Goal: Contribute content: Contribute content

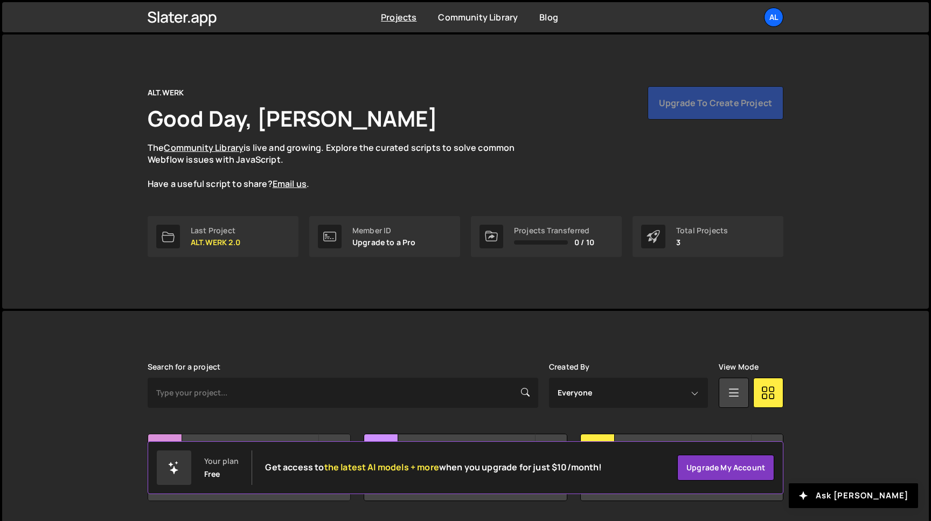
click at [229, 436] on div "ALT.WERK 2.0 Created by [PERSON_NAME]" at bounding box center [249, 450] width 202 height 33
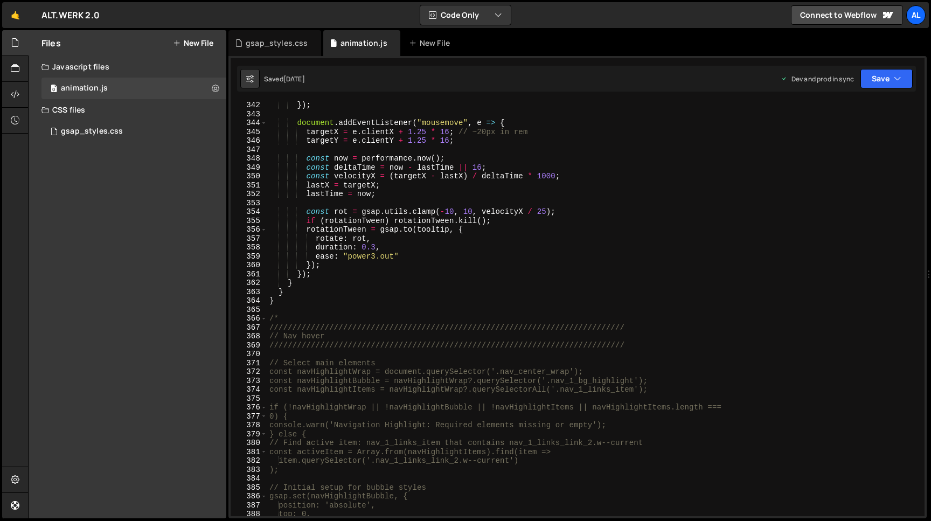
scroll to position [3126, 0]
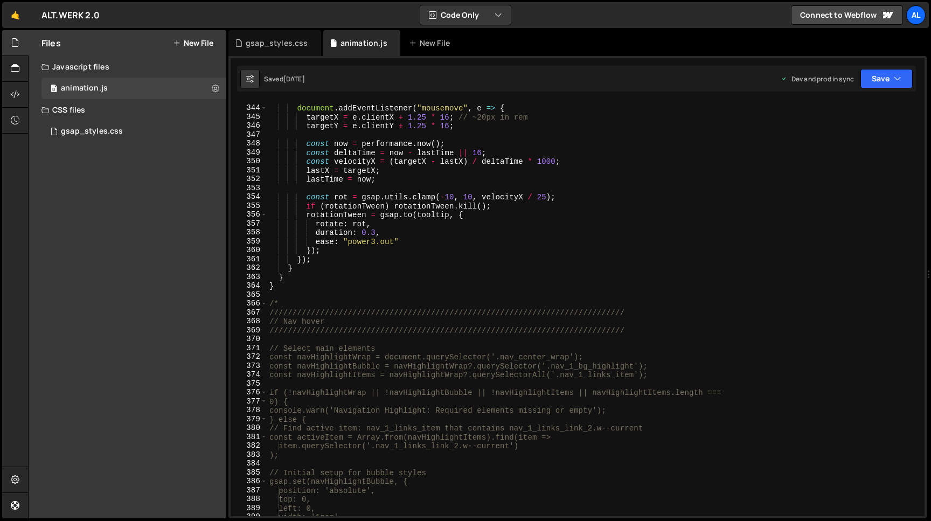
type textarea "}"
click at [299, 290] on div "document . addEventListener ( "mousemove" , e => { targetX = e . clientX + 1.25…" at bounding box center [595, 311] width 657 height 433
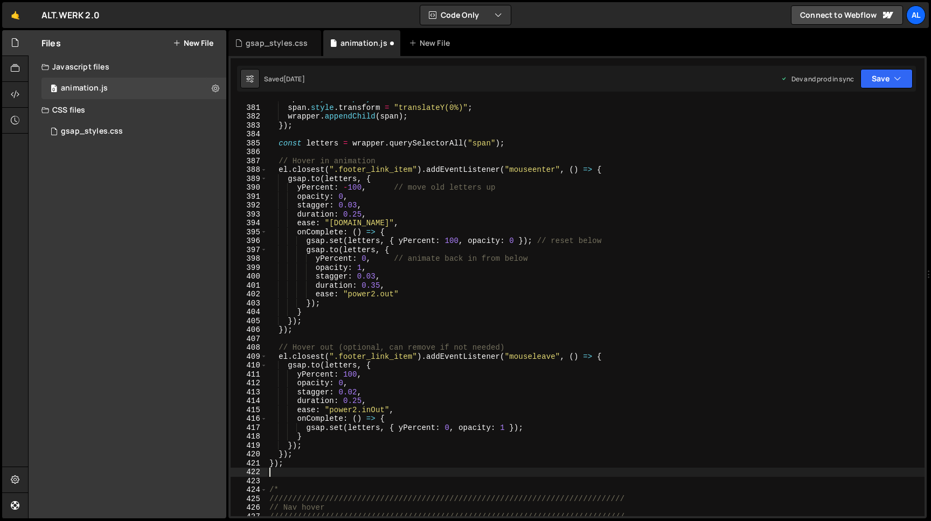
scroll to position [3578, 0]
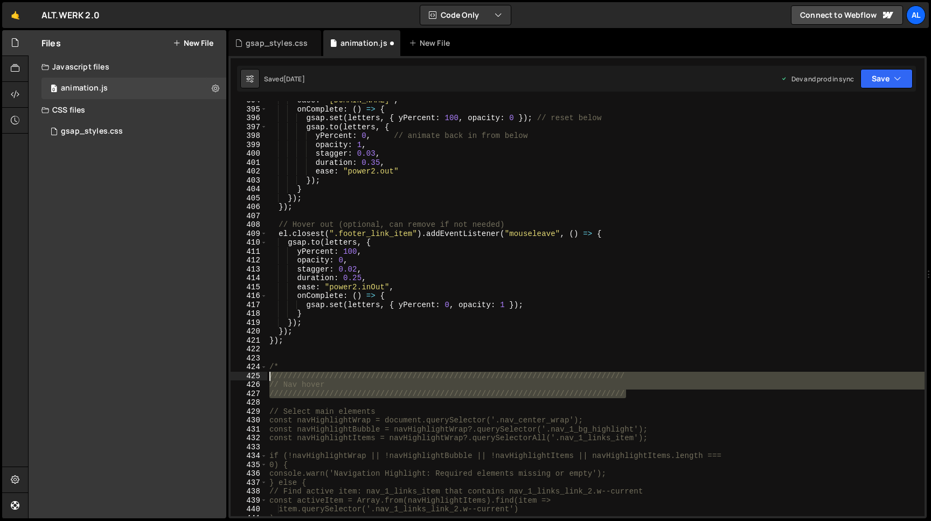
drag, startPoint x: 631, startPoint y: 392, endPoint x: 211, endPoint y: 375, distance: 421.0
click at [267, 375] on div "ease : "[DOMAIN_NAME]" , onComplete : ( ) => { gsap . set ( letters , { yPercen…" at bounding box center [595, 308] width 657 height 415
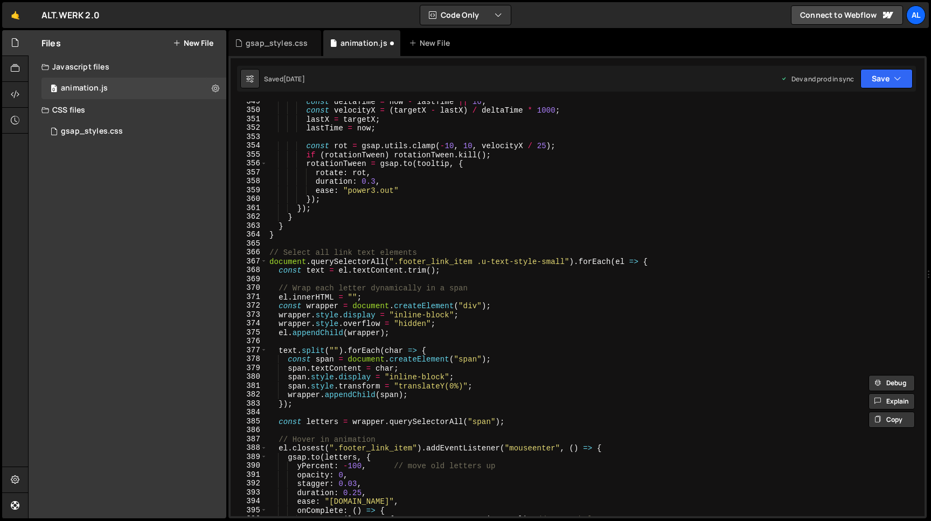
scroll to position [3051, 0]
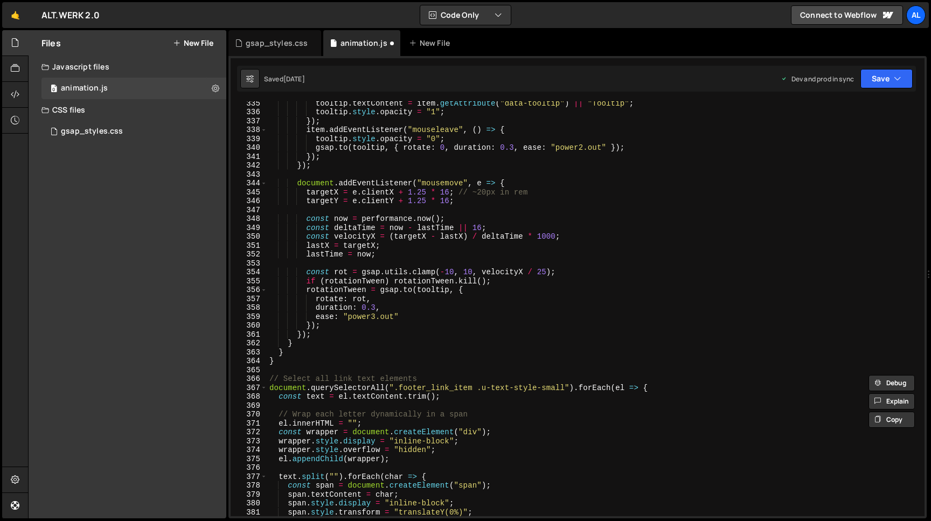
click at [291, 361] on div "tooltip . textContent = item . getAttribute ( "data-tooltip" ) || "Tooltip" ; t…" at bounding box center [595, 315] width 657 height 433
type textarea "}"
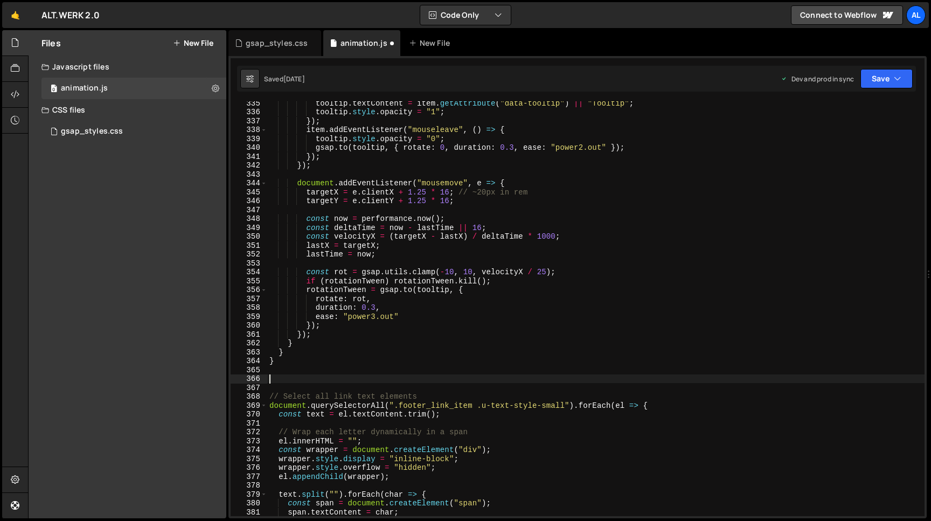
paste textarea "/////////////////////////////////////////////////////////////////////////////"
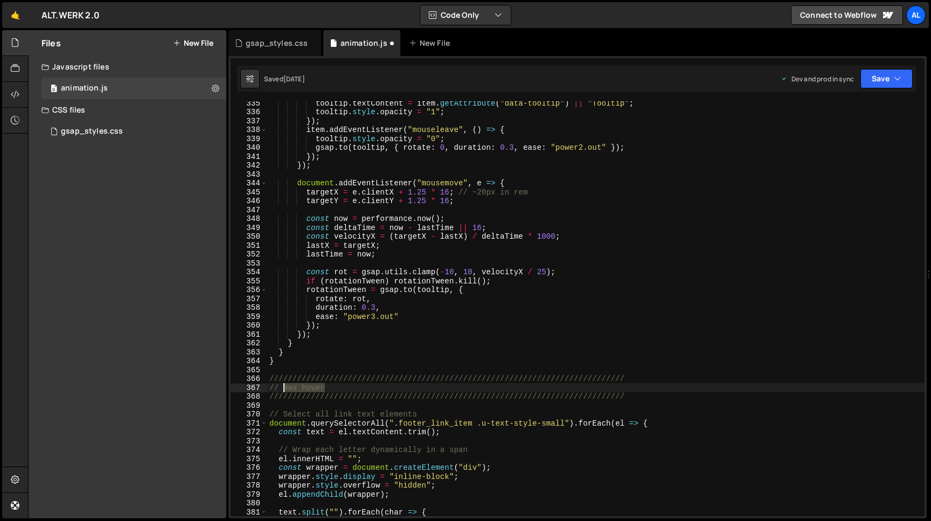
drag, startPoint x: 336, startPoint y: 389, endPoint x: 284, endPoint y: 388, distance: 51.7
click at [284, 388] on div "tooltip . textContent = item . getAttribute ( "data-tooltip" ) || "Tooltip" ; t…" at bounding box center [595, 315] width 657 height 433
click at [873, 75] on button "Save" at bounding box center [886, 78] width 52 height 19
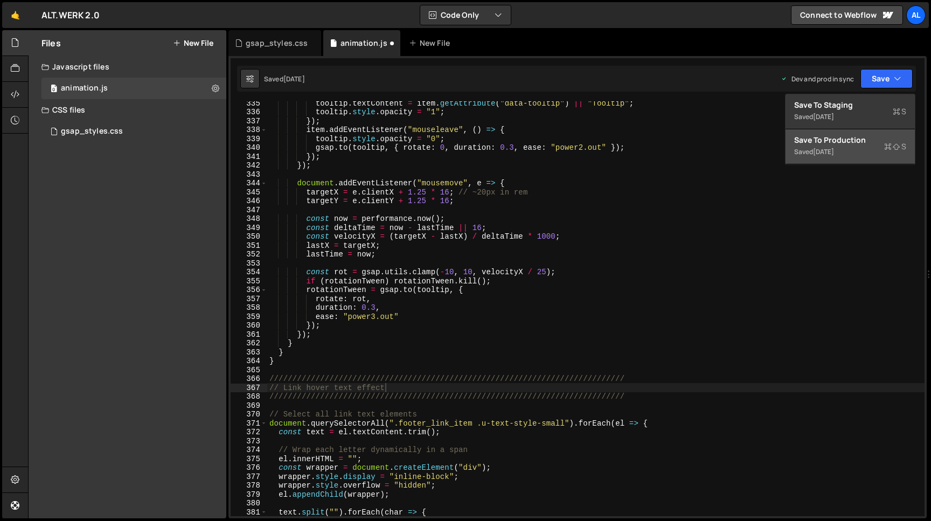
click at [834, 151] on div "[DATE]" at bounding box center [823, 151] width 21 height 9
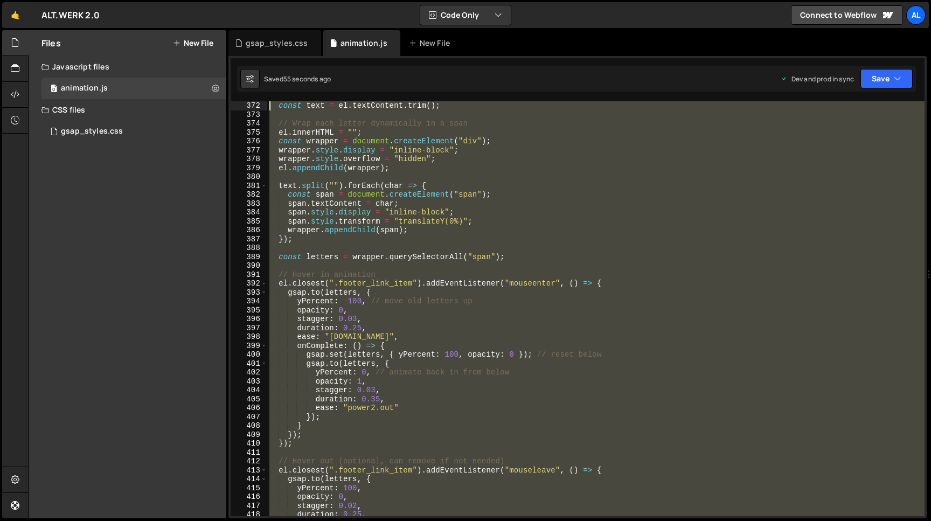
scroll to position [3350, 0]
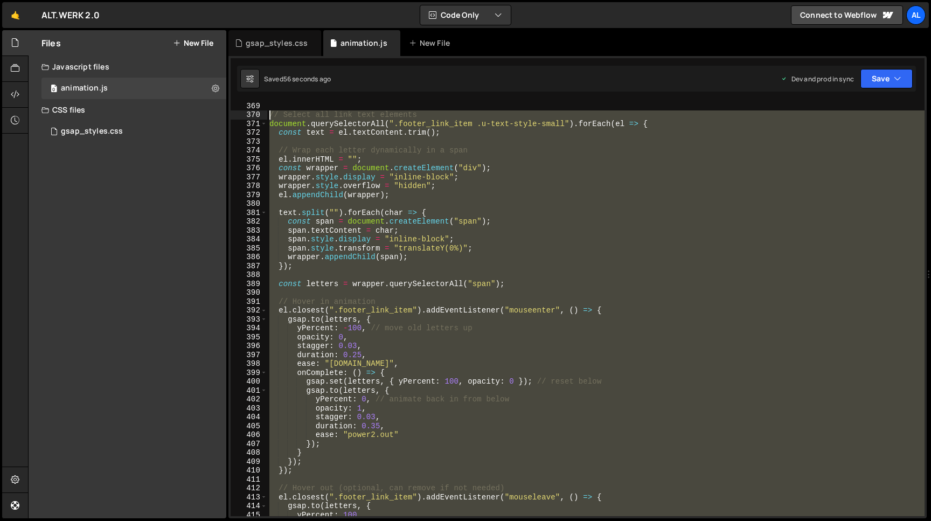
drag, startPoint x: 294, startPoint y: 333, endPoint x: 222, endPoint y: 114, distance: 229.9
click at [267, 114] on div "// Select all link text elements document . querySelectorAll ( ".footer_link_it…" at bounding box center [595, 308] width 657 height 415
type textarea "// Select all link text elements document.querySelectorAll(".footer_link_item .…"
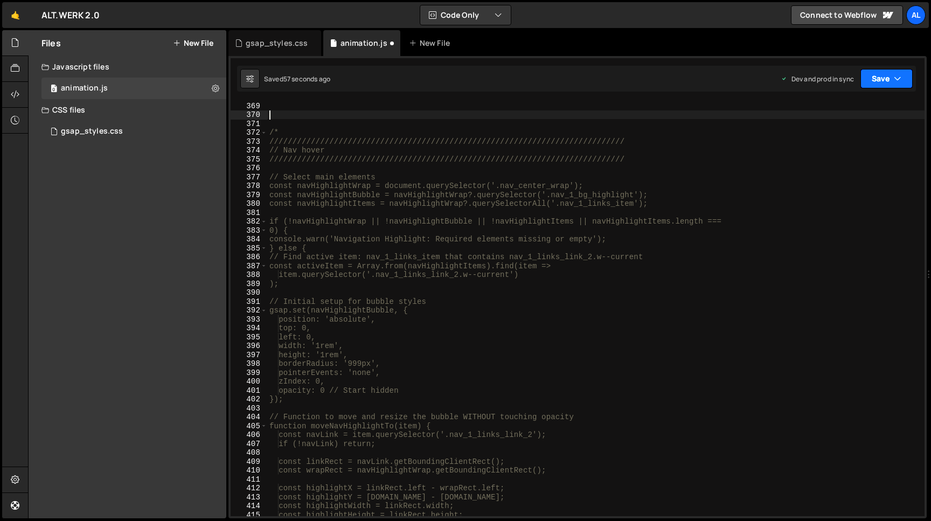
click at [879, 77] on button "Save" at bounding box center [886, 78] width 52 height 19
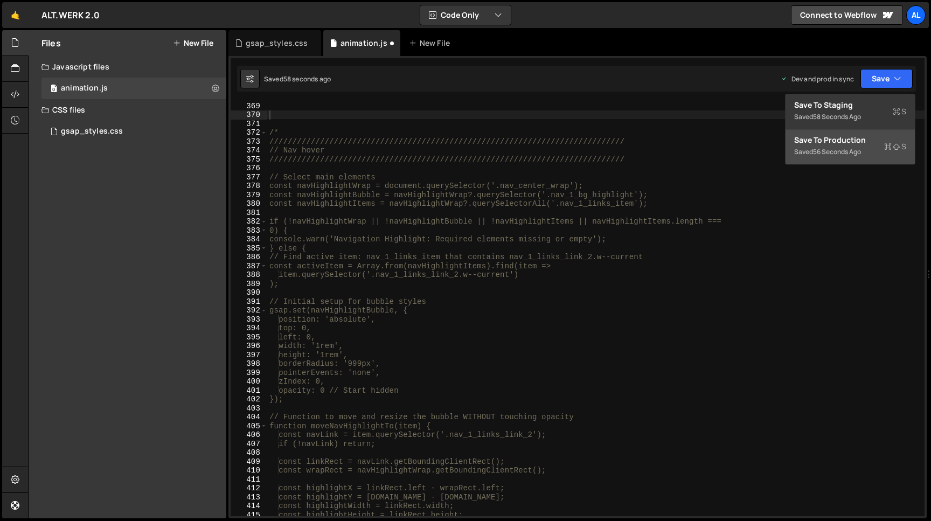
click at [820, 154] on div "56 seconds ago" at bounding box center [837, 151] width 48 height 9
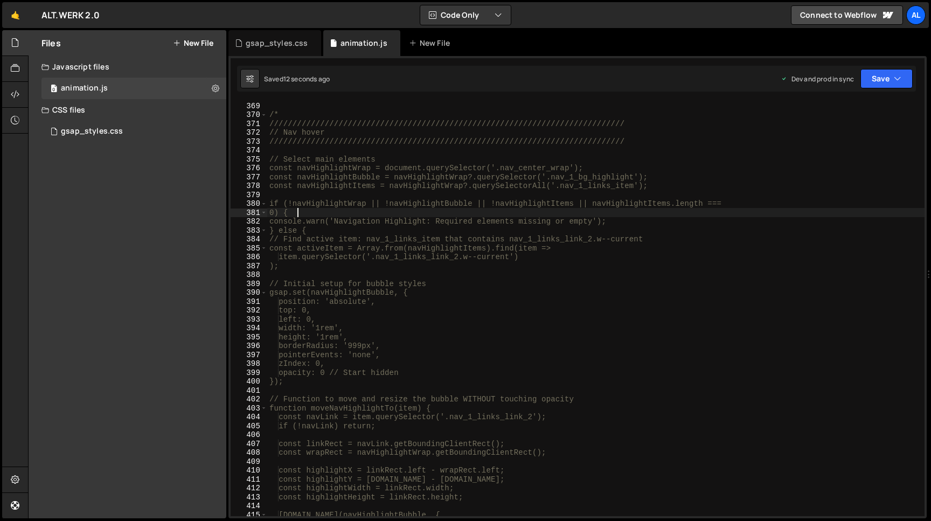
click at [538, 214] on div "/* ////////////////////////////////////////////////////////////////////////////…" at bounding box center [595, 317] width 657 height 433
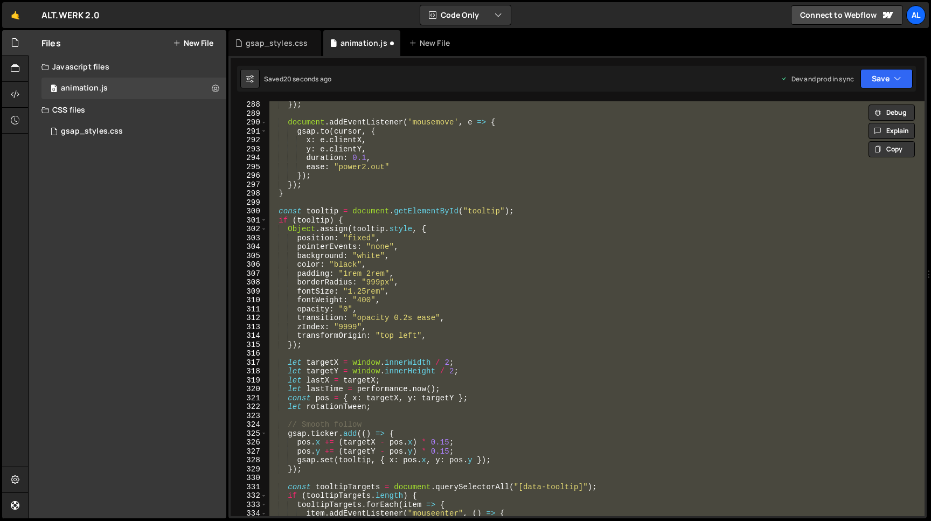
click at [538, 214] on div "}) ; document . addEventListener ( 'mousemove' , e => { gsap . to ( cursor , { …" at bounding box center [595, 308] width 657 height 415
type textarea "Object.assign([DOMAIN_NAME], {"
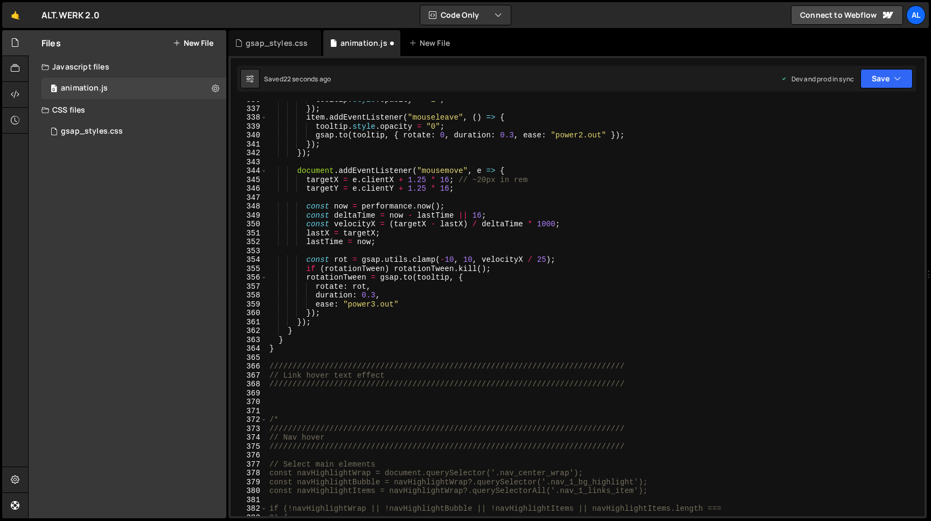
scroll to position [3063, 0]
click at [292, 403] on div "tooltip . style . opacity = "1" ; }) ; item . addEventListener ( "mouseleave" ,…" at bounding box center [595, 311] width 657 height 433
paste textarea "});"
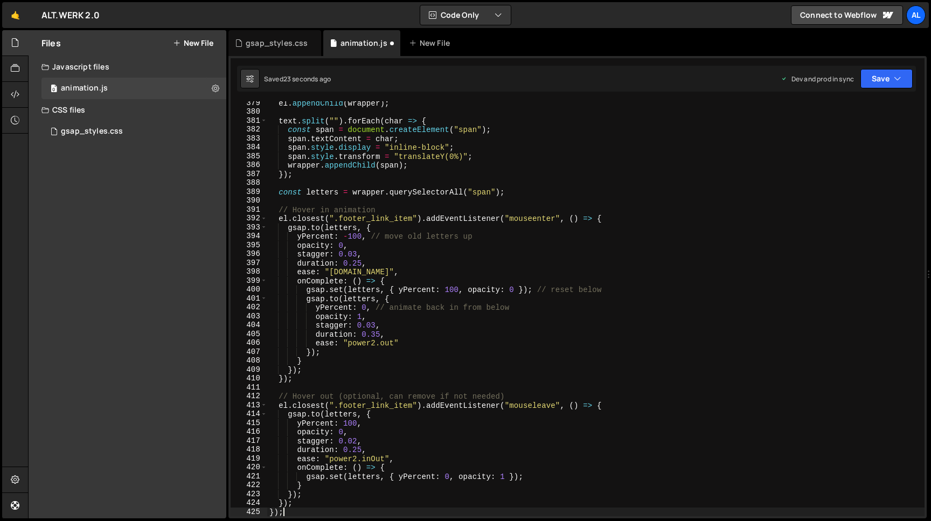
scroll to position [3442, 0]
click at [874, 78] on button "Save" at bounding box center [886, 78] width 52 height 19
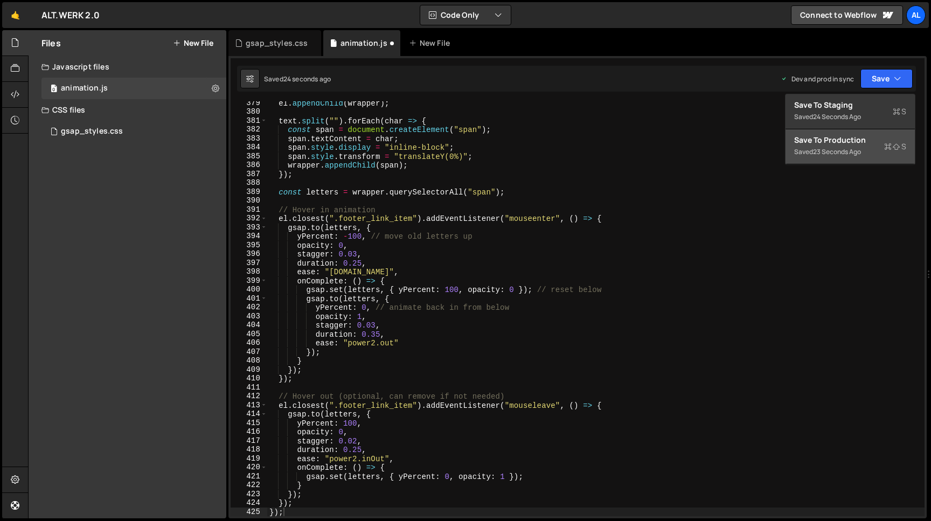
click at [840, 143] on div "Save to Production S" at bounding box center [850, 140] width 112 height 11
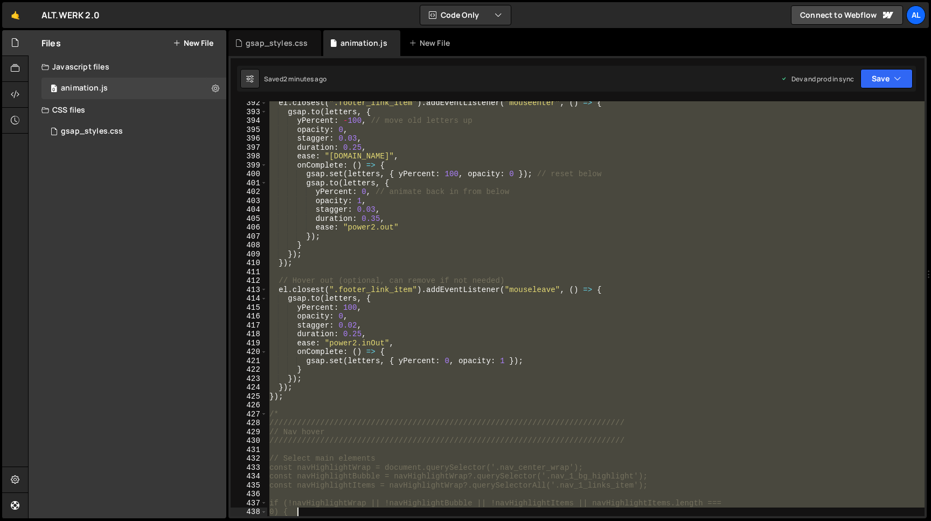
scroll to position [3602, 0]
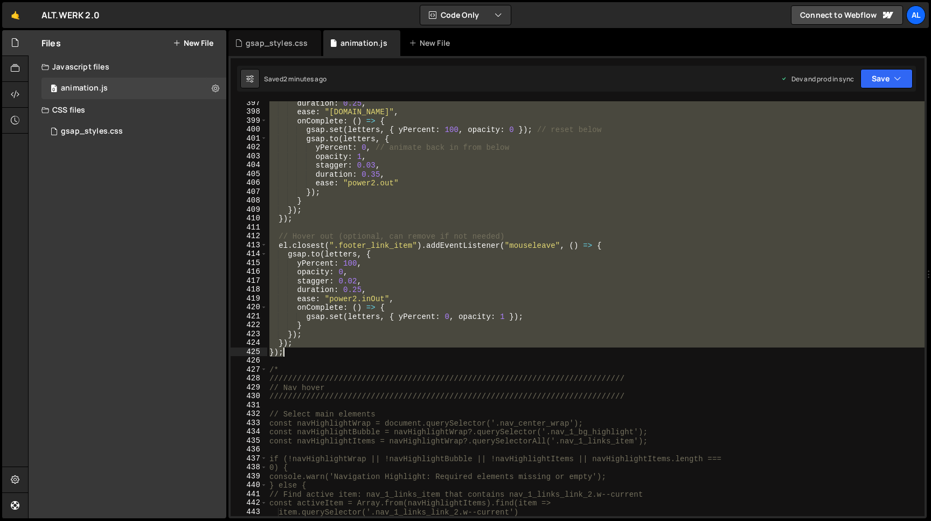
drag, startPoint x: 271, startPoint y: 144, endPoint x: 320, endPoint y: 350, distance: 211.6
click at [320, 350] on div "duration : 0.25 , ease : "[DOMAIN_NAME]" , onComplete : ( ) => { gsap . set ( l…" at bounding box center [595, 315] width 657 height 433
type textarea "}); });"
paste textarea
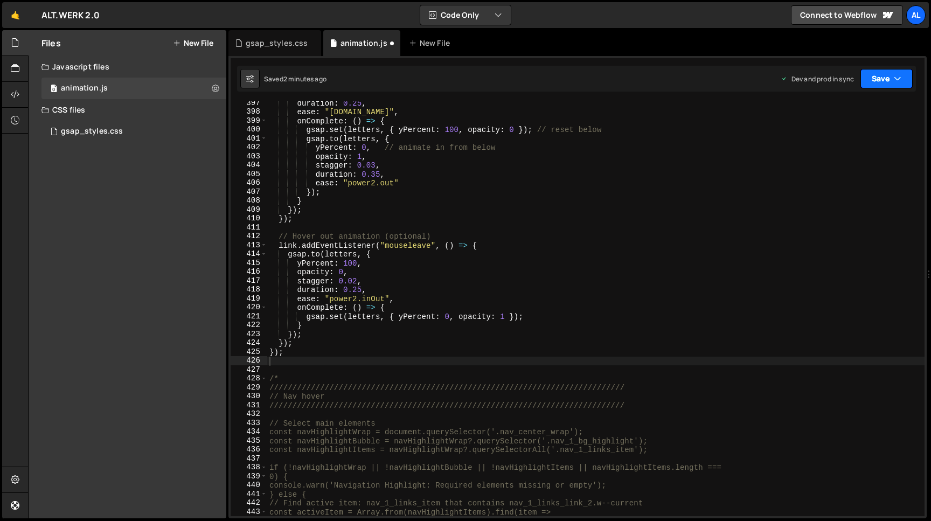
click at [880, 73] on button "Save" at bounding box center [886, 78] width 52 height 19
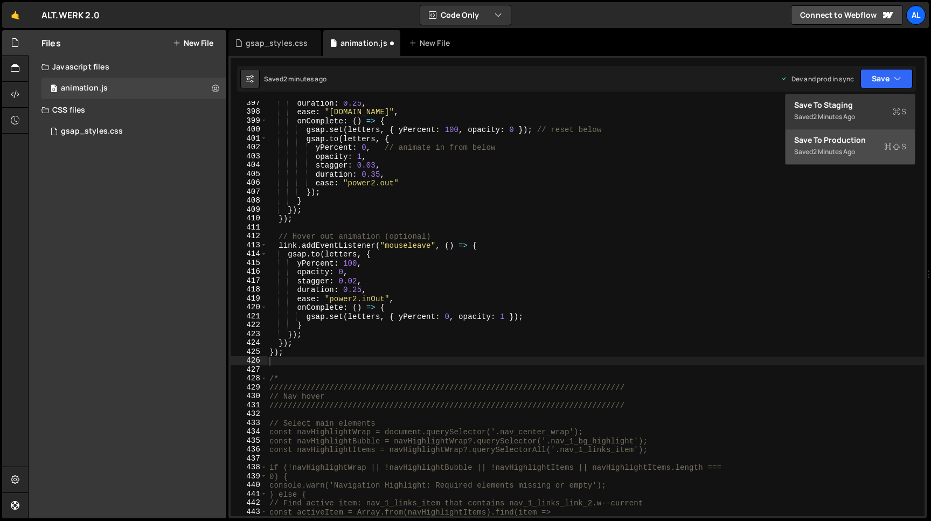
click at [835, 145] on div "Save to Production S" at bounding box center [850, 140] width 112 height 11
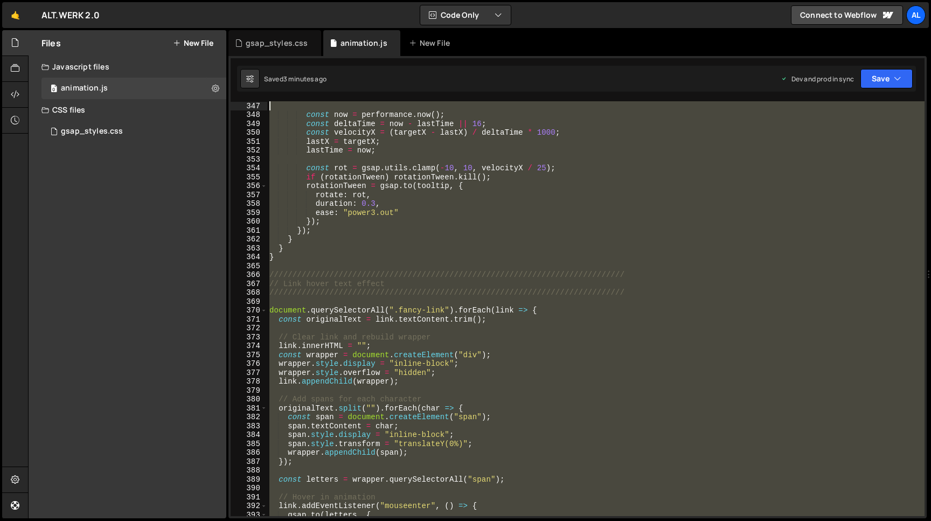
scroll to position [3093, 0]
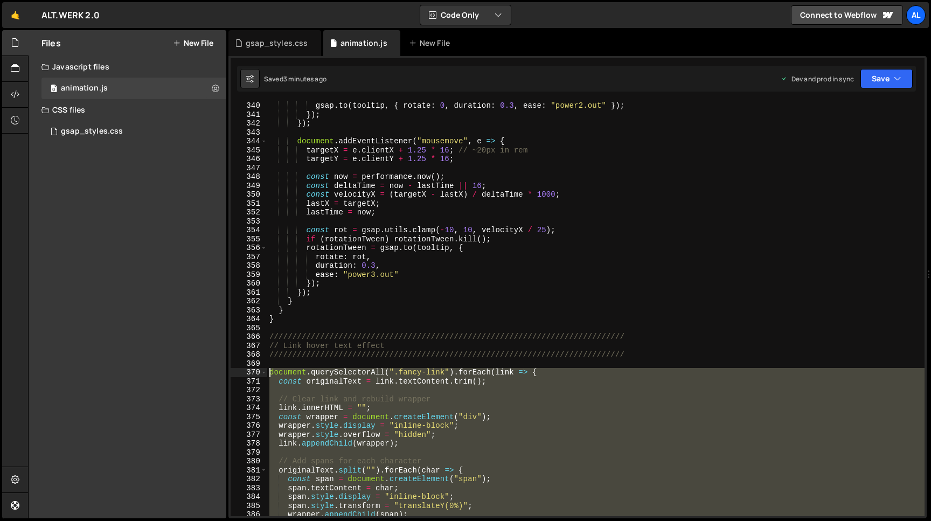
drag, startPoint x: 296, startPoint y: 351, endPoint x: 206, endPoint y: 375, distance: 92.5
click at [267, 375] on div "gsap . to ( tooltip , { rotate : 0 , duration : 0.3 , ease : "power2.out" }) ; …" at bounding box center [595, 308] width 657 height 415
type textarea "document.querySelectorAll(".fancy-link").forEach(link => { const originalText =…"
paste textarea
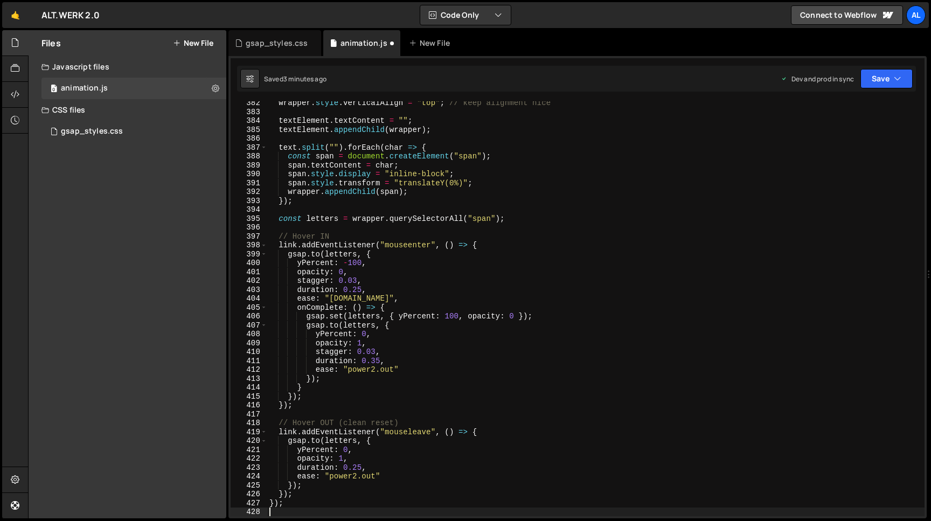
scroll to position [3469, 0]
click at [875, 81] on button "Save" at bounding box center [886, 78] width 52 height 19
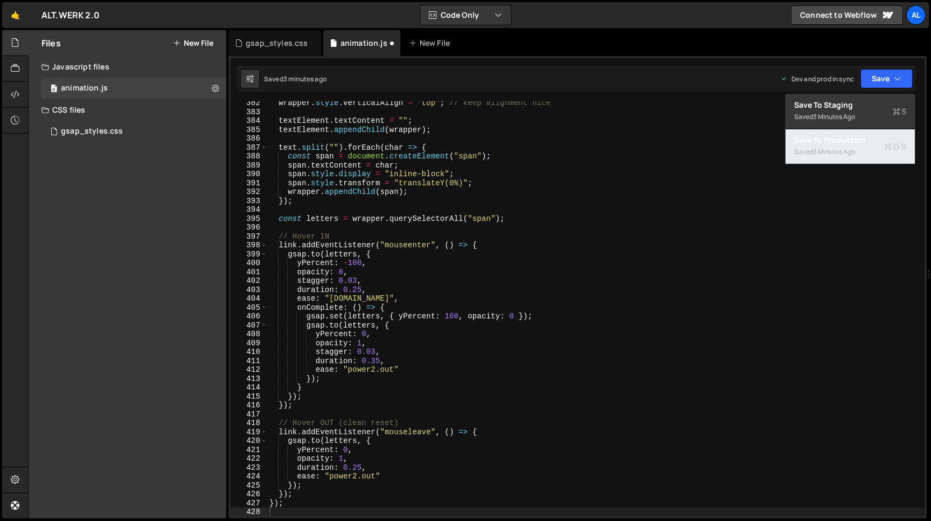
click at [825, 152] on div "3 minutes ago" at bounding box center [834, 151] width 42 height 9
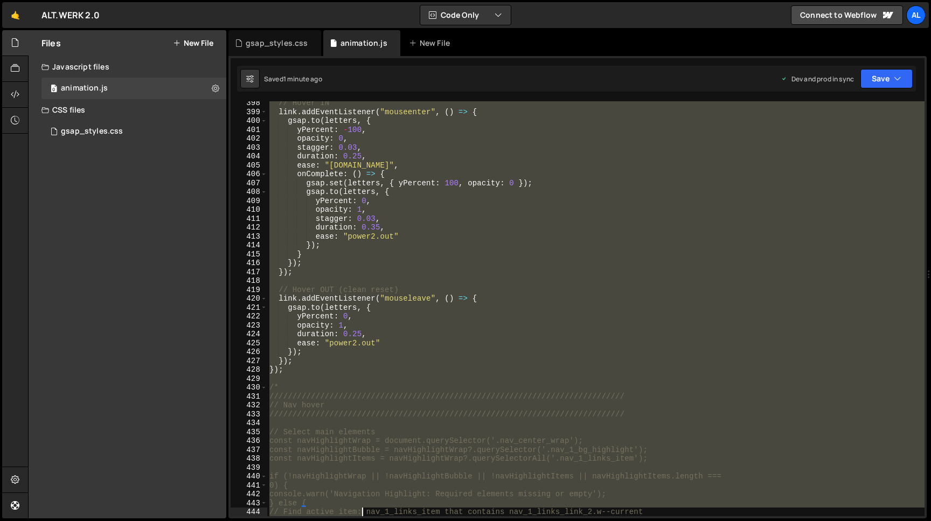
scroll to position [3638, 0]
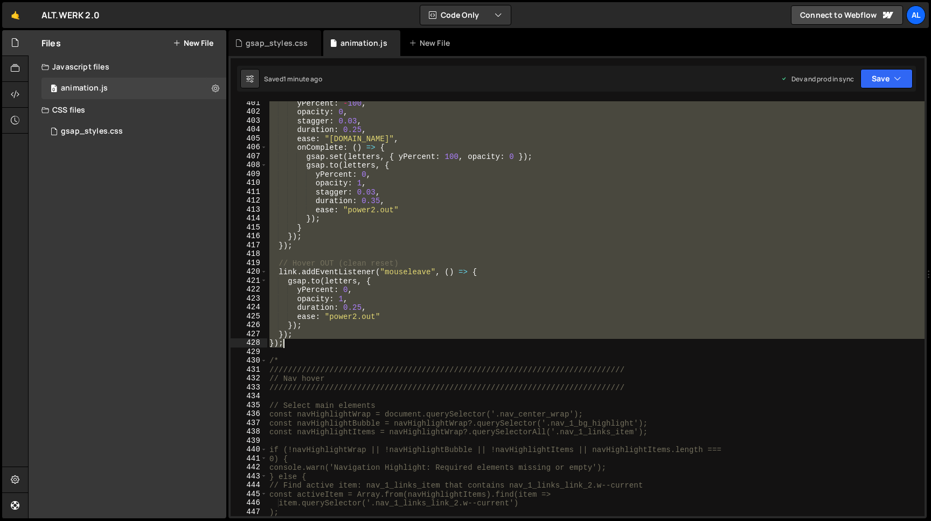
drag, startPoint x: 269, startPoint y: 166, endPoint x: 307, endPoint y: 344, distance: 181.7
click at [307, 344] on div "yPercent : - 100 , opacity : 0 , stagger : 0.03 , duration : 0.25 , ease : "[DO…" at bounding box center [595, 315] width 657 height 433
type textarea "}); });"
paste textarea
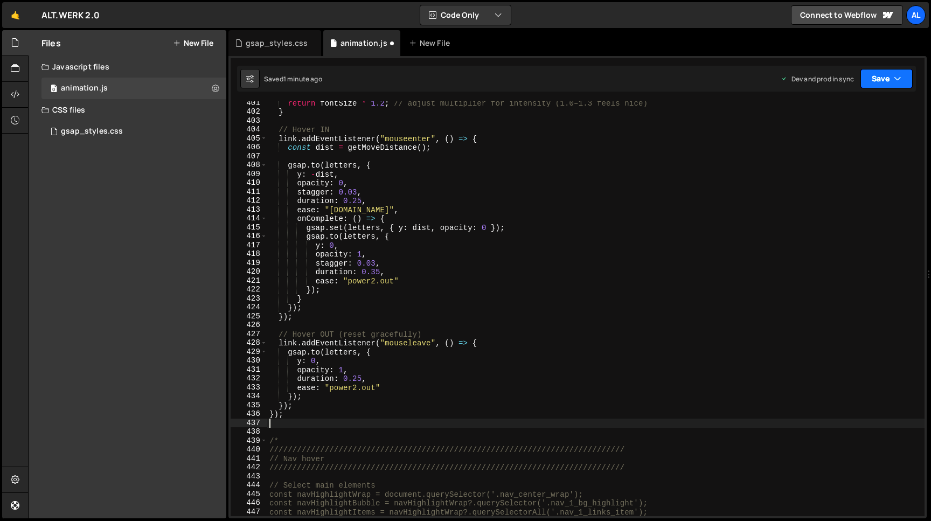
click at [875, 80] on button "Save" at bounding box center [886, 78] width 52 height 19
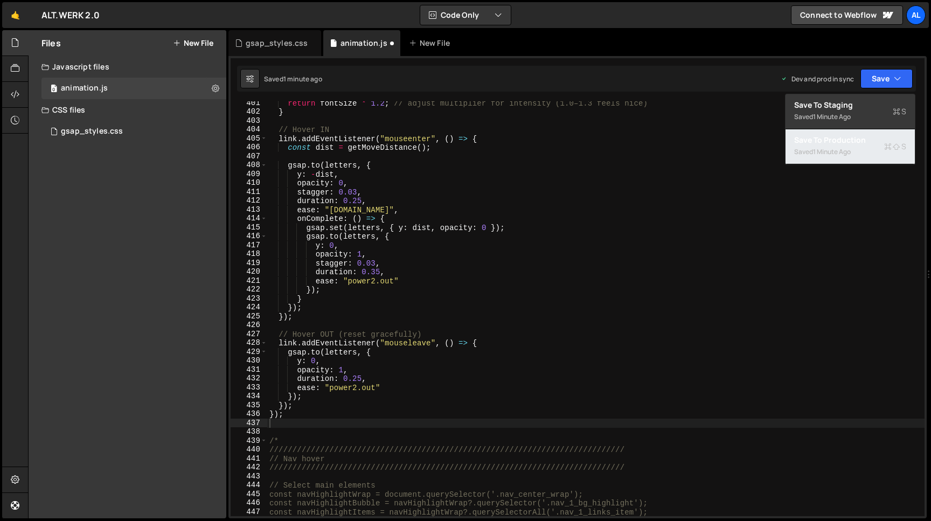
click at [819, 156] on div "1 minute ago" at bounding box center [832, 151] width 38 height 9
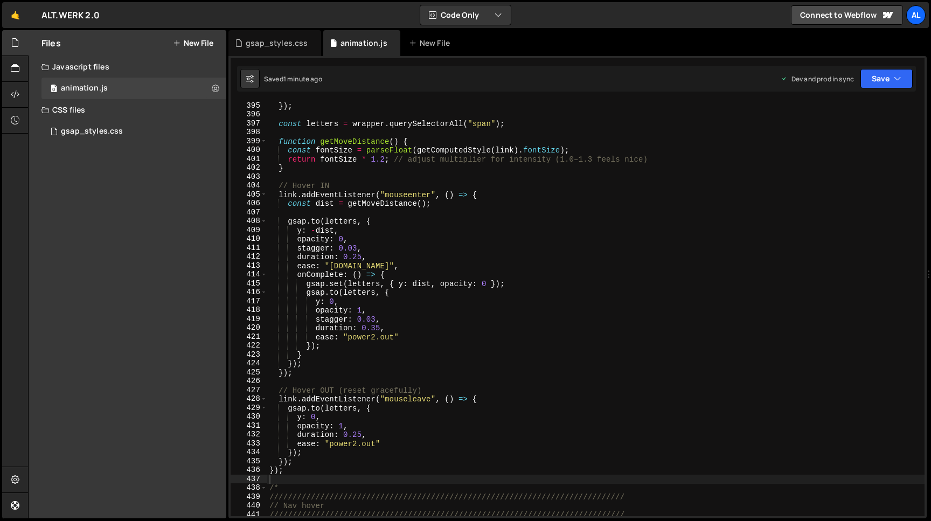
scroll to position [3488, 0]
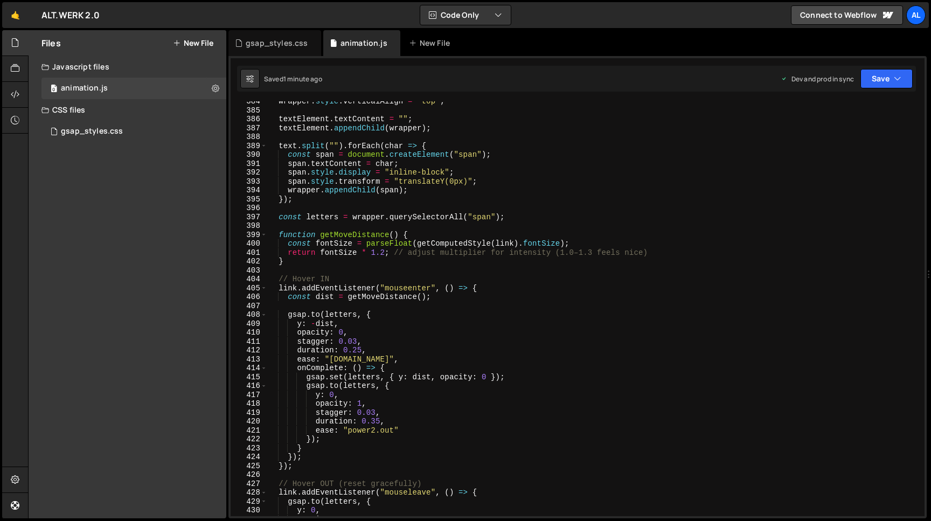
click at [384, 254] on div "wrapper . style . verticalAlign = "top" ; textElement . textContent = "" ; text…" at bounding box center [595, 313] width 657 height 433
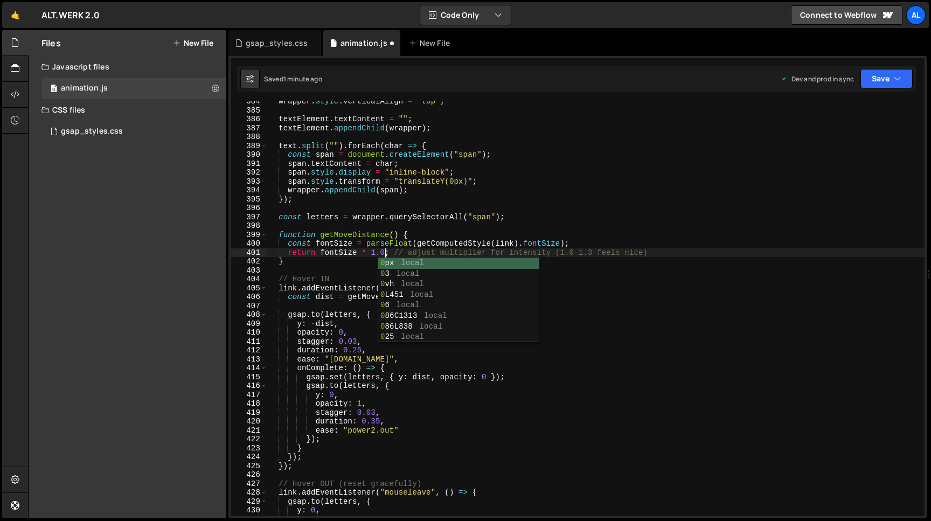
scroll to position [0, 8]
click at [871, 80] on button "Save" at bounding box center [886, 78] width 52 height 19
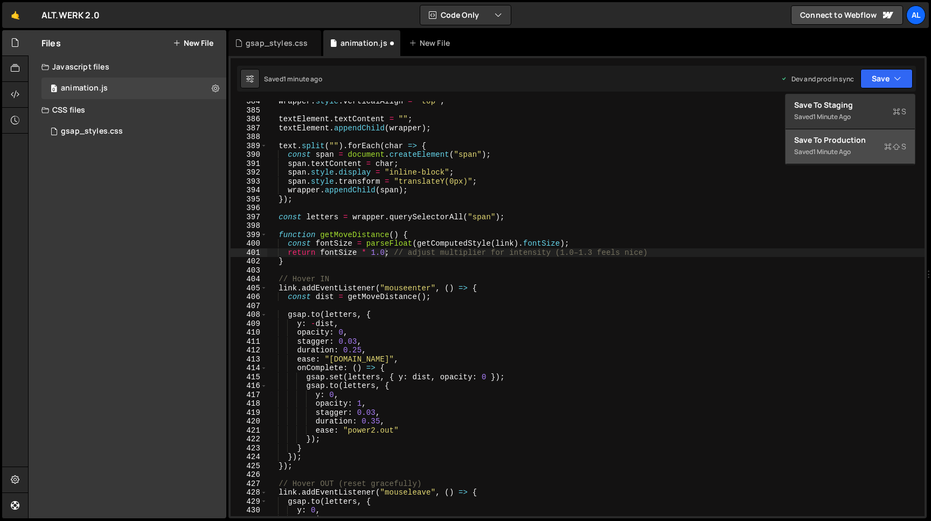
click at [833, 143] on div "Save to Production S" at bounding box center [850, 140] width 112 height 11
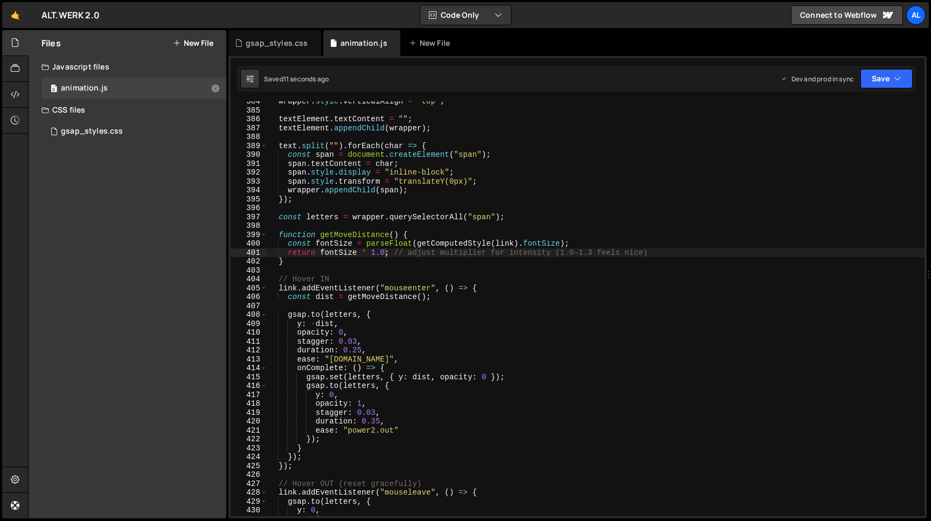
click at [384, 254] on div "wrapper . style . verticalAlign = "top" ; textElement . textContent = "" ; text…" at bounding box center [595, 313] width 657 height 433
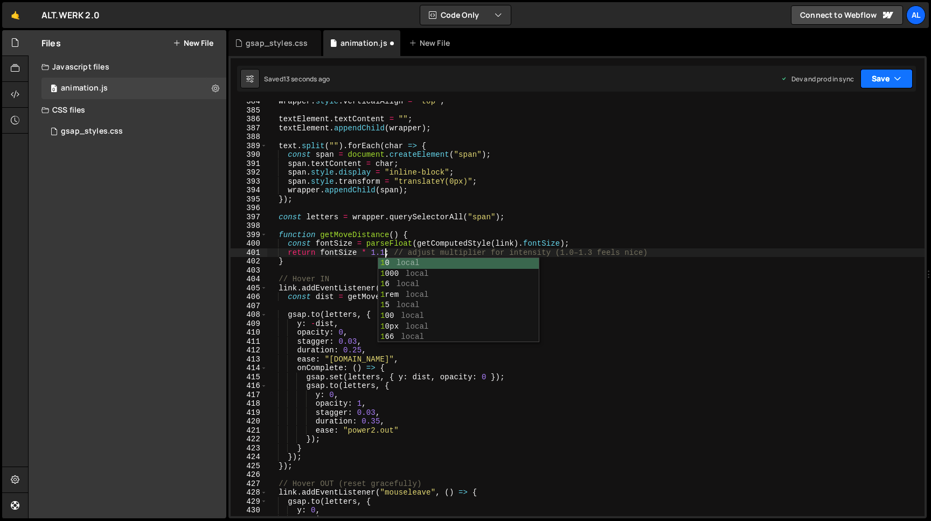
click at [878, 82] on button "Save" at bounding box center [886, 78] width 52 height 19
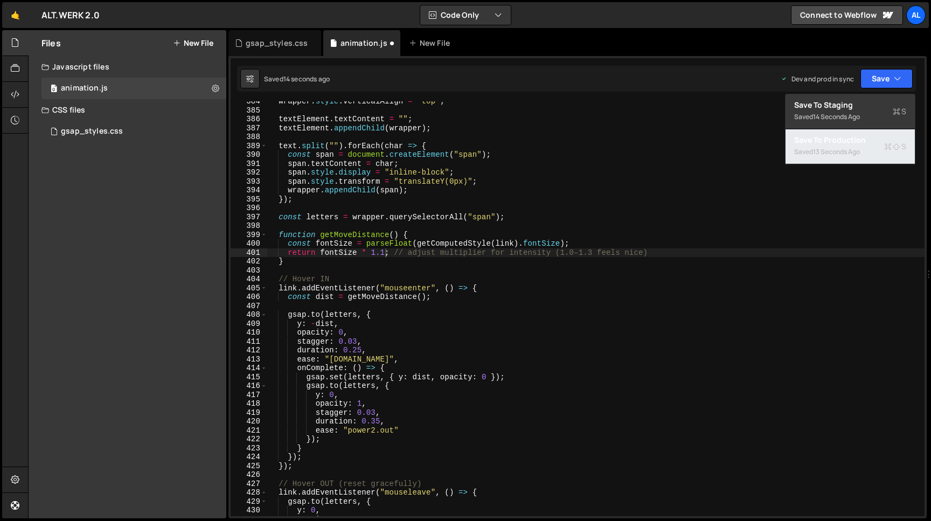
click at [852, 151] on div "13 seconds ago" at bounding box center [836, 151] width 47 height 9
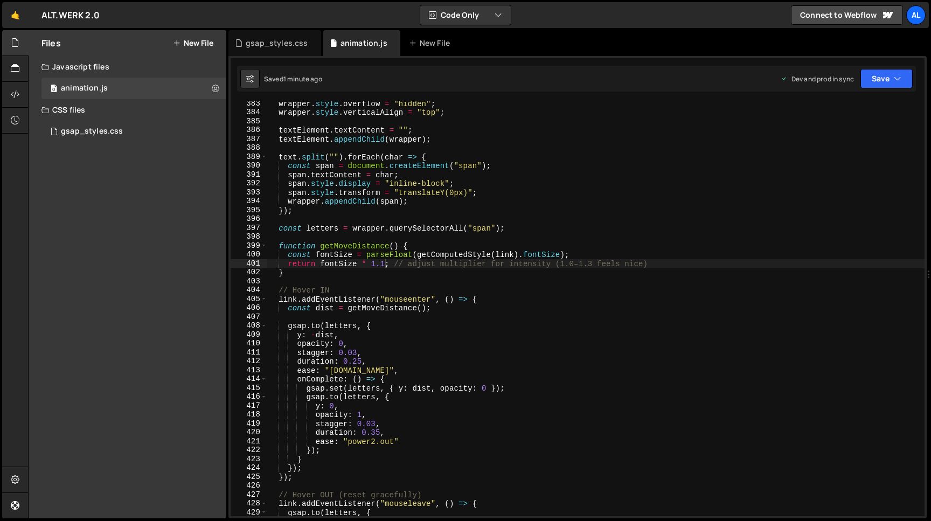
scroll to position [3525, 0]
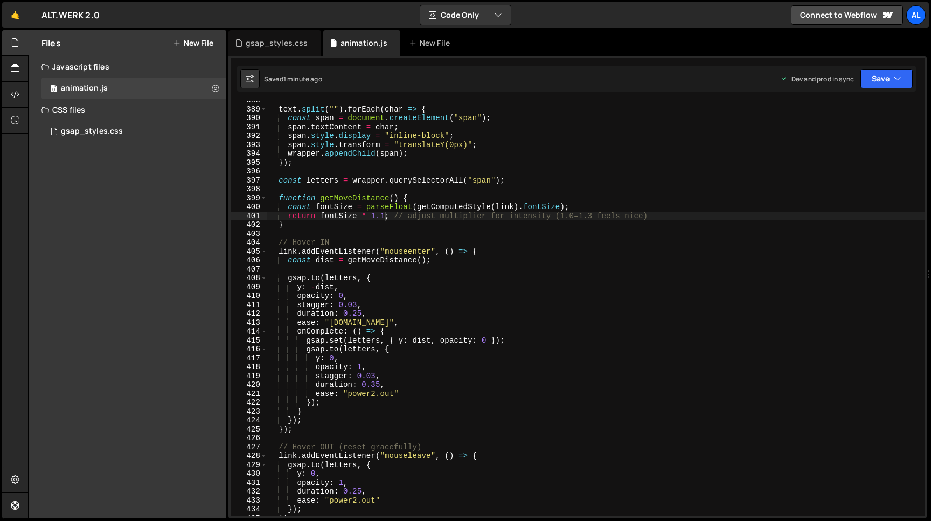
click at [385, 216] on div "text . split ( "" ) . forEach ( char => { const span = document . createElement…" at bounding box center [595, 312] width 657 height 433
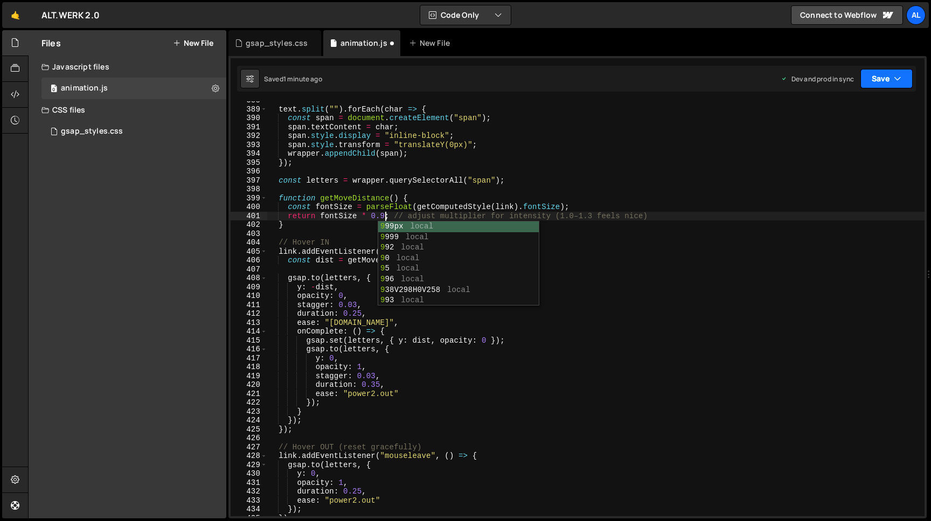
type textarea "return fontSize * 0.9; // adjust multiplier for intensity (1.0–1.3 feels nice)"
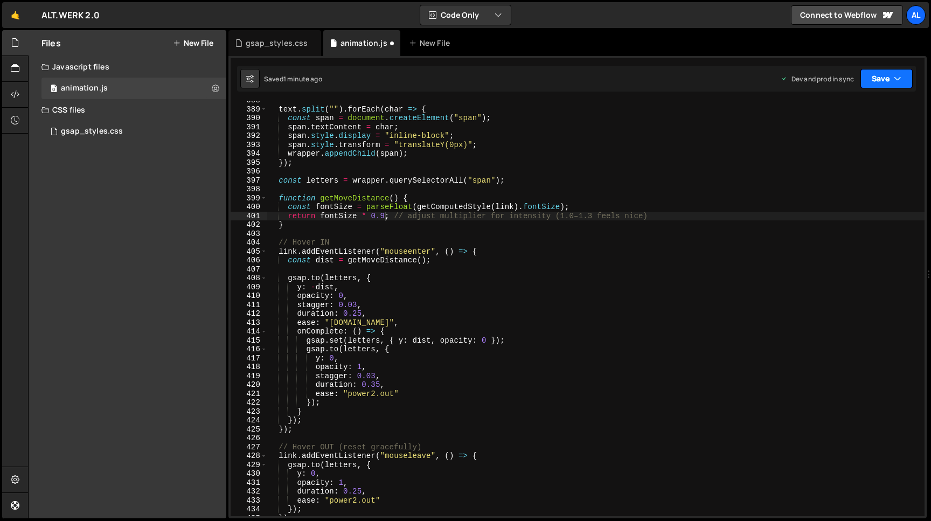
click at [880, 81] on button "Save" at bounding box center [886, 78] width 52 height 19
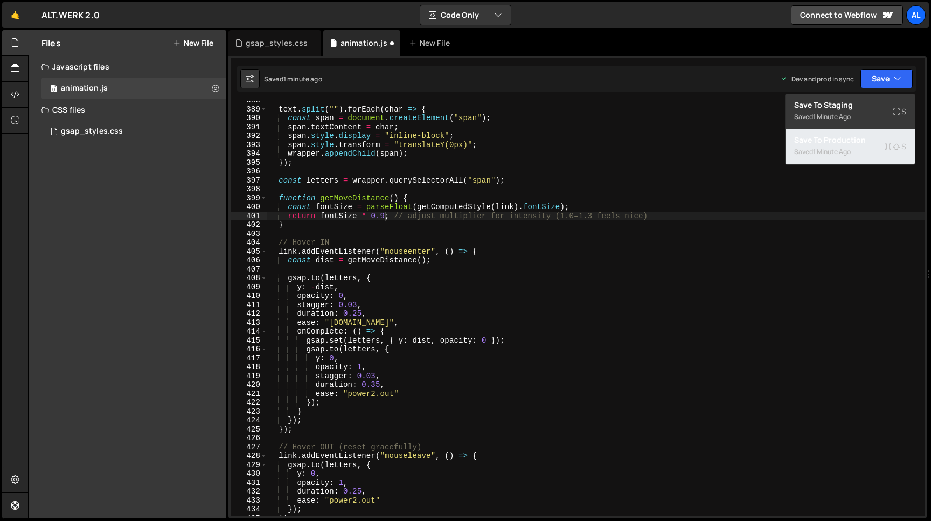
click at [827, 148] on div "1 minute ago" at bounding box center [832, 151] width 38 height 9
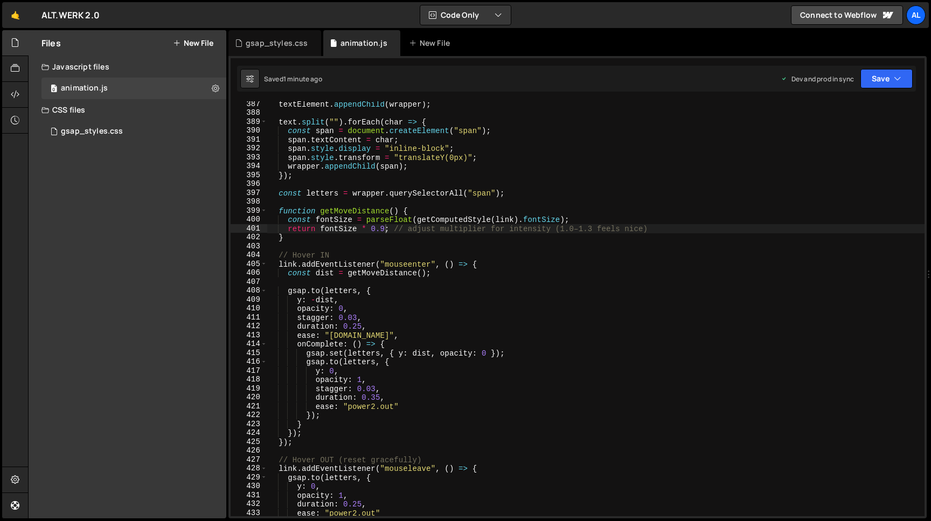
scroll to position [3607, 0]
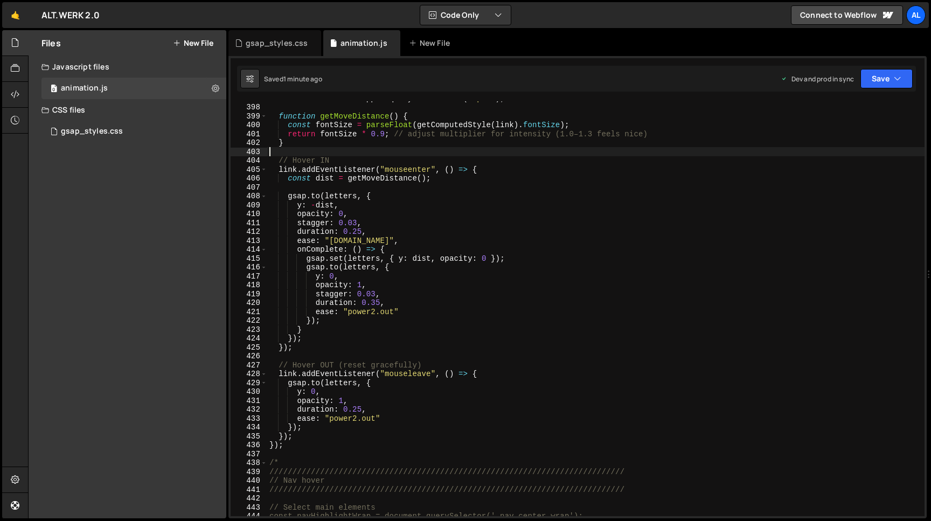
click at [505, 151] on div "const letters = wrapper . querySelectorAll ( "span" ) ; function getMoveDistanc…" at bounding box center [595, 310] width 657 height 433
